Goal: Information Seeking & Learning: Learn about a topic

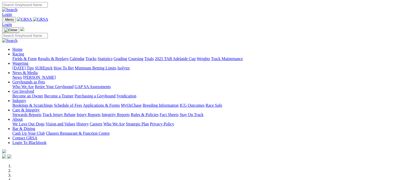
click at [24, 52] on link "Racing" at bounding box center [18, 54] width 12 height 4
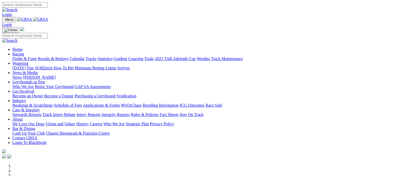
click at [24, 52] on link "Racing" at bounding box center [18, 54] width 12 height 4
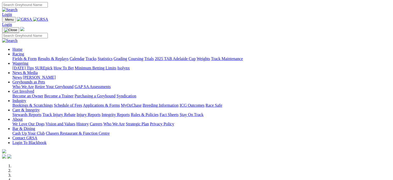
click at [24, 52] on link "Racing" at bounding box center [18, 54] width 12 height 4
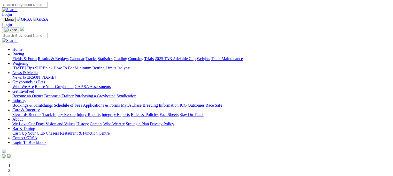
click at [113, 56] on link "Statistics" at bounding box center [105, 58] width 15 height 4
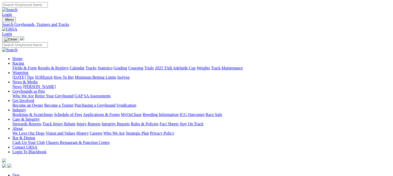
type input "dam smooth"
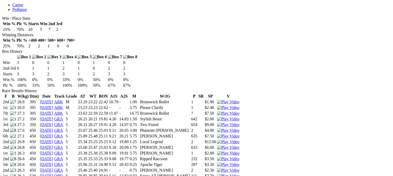
scroll to position [288, 0]
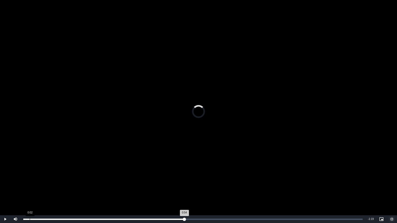
drag, startPoint x: 188, startPoint y: 219, endPoint x: 29, endPoint y: 223, distance: 159.2
click at [29, 175] on div "Loaded : 0.00% 0:02 0:54" at bounding box center [193, 219] width 344 height 8
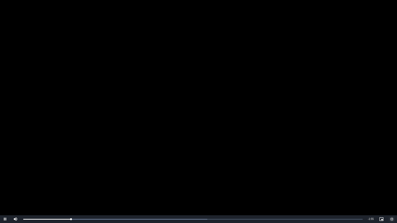
click at [391, 175] on span "Video Player" at bounding box center [392, 219] width 10 height 0
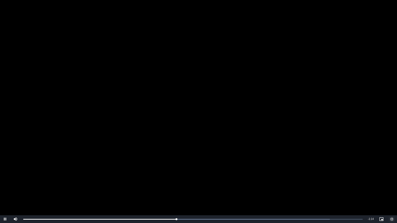
click at [392, 175] on span "Video Player" at bounding box center [392, 219] width 10 height 0
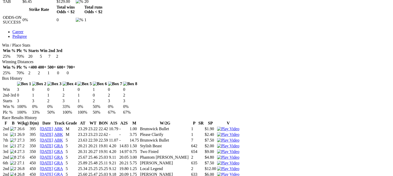
scroll to position [265, 0]
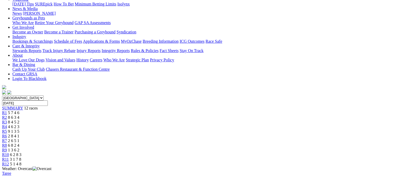
scroll to position [75, 0]
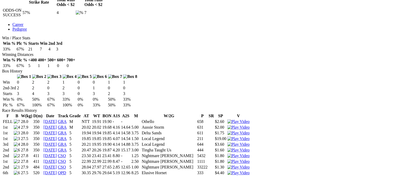
scroll to position [274, 0]
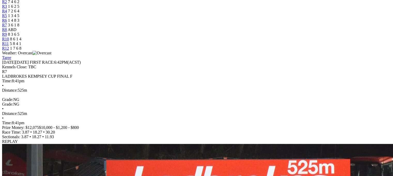
scroll to position [195, 0]
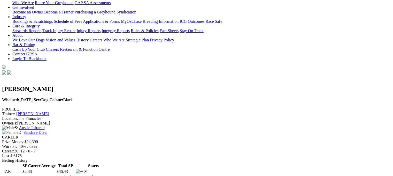
scroll to position [75, 0]
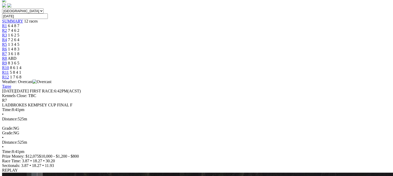
scroll to position [161, 0]
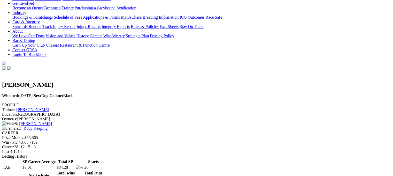
scroll to position [94, 0]
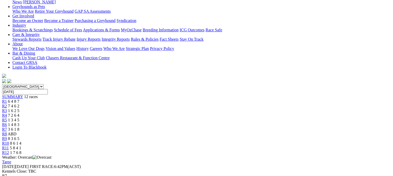
scroll to position [117, 0]
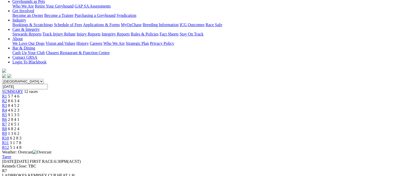
scroll to position [89, 0]
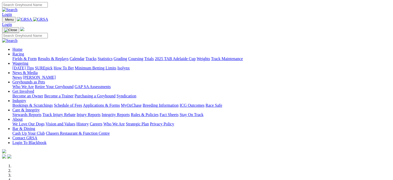
click at [24, 52] on link "Racing" at bounding box center [18, 54] width 12 height 4
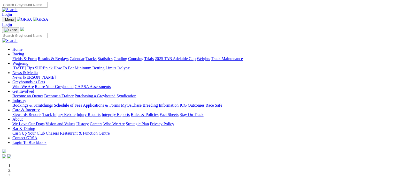
click at [113, 56] on link "Statistics" at bounding box center [105, 58] width 15 height 4
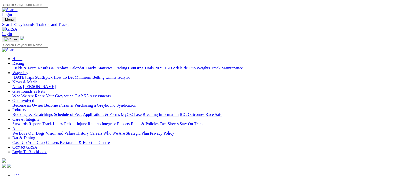
type input "zippink bonuchi"
